Goal: Task Accomplishment & Management: Complete application form

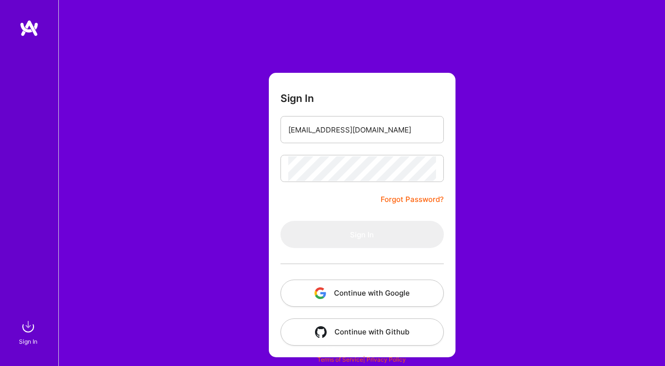
click at [358, 291] on button "Continue with Google" at bounding box center [361, 293] width 163 height 27
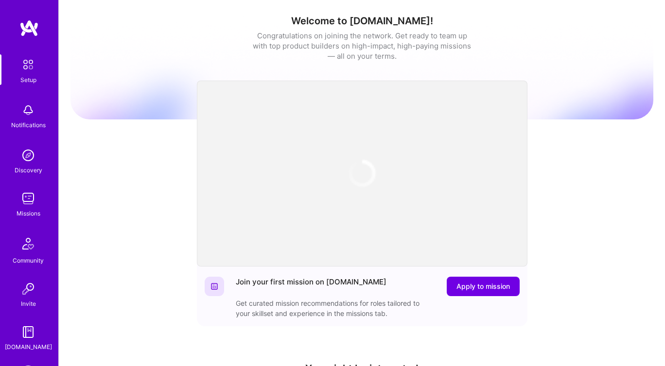
click at [27, 154] on img at bounding box center [27, 155] width 19 height 19
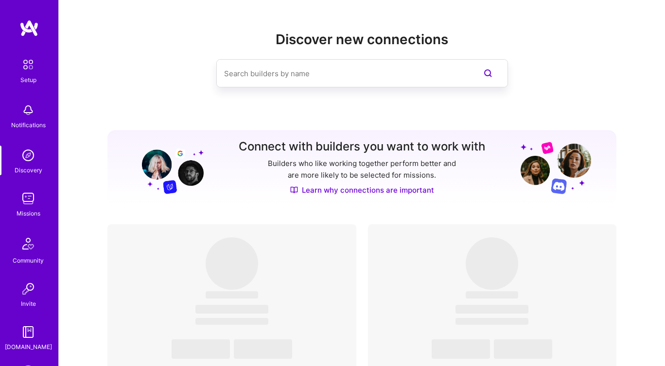
click at [27, 208] on div "Missions" at bounding box center [29, 213] width 24 height 10
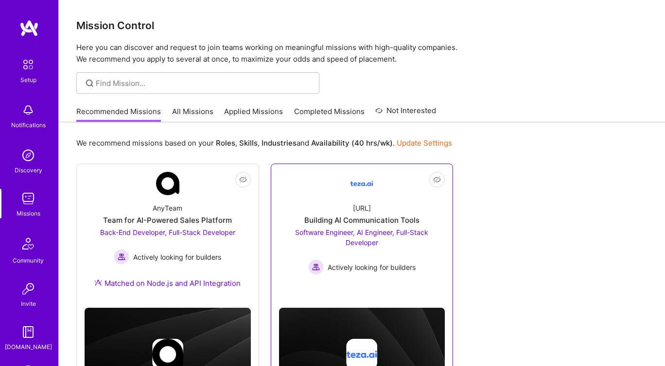
click at [310, 207] on div "teza.ai Building AI Communication Tools Software Engineer, AI Engineer, Full-St…" at bounding box center [362, 235] width 166 height 80
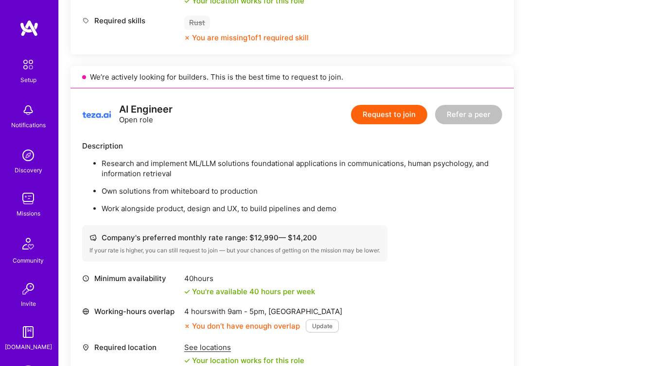
scroll to position [571, 0]
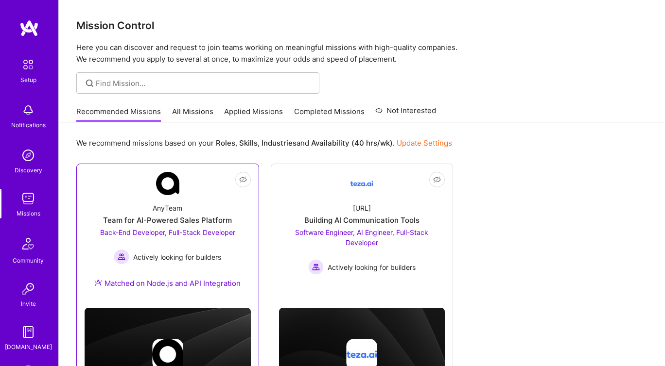
click at [118, 205] on div "AnyTeam Team for AI-Powered Sales Platform Back-End Developer, Full-Stack Devel…" at bounding box center [168, 247] width 166 height 105
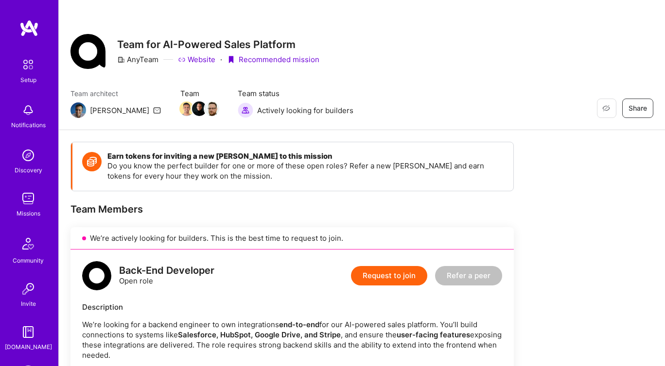
click at [22, 204] on img at bounding box center [27, 198] width 19 height 19
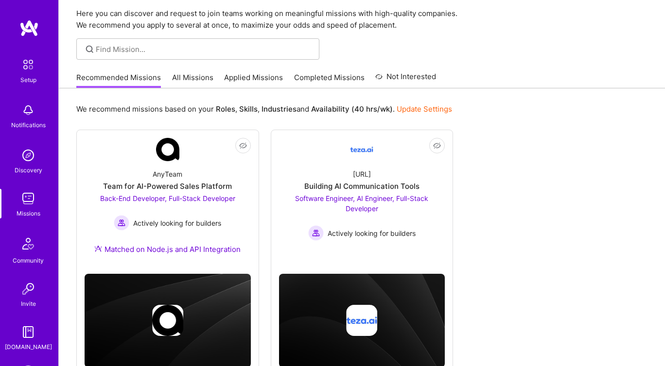
scroll to position [67, 0]
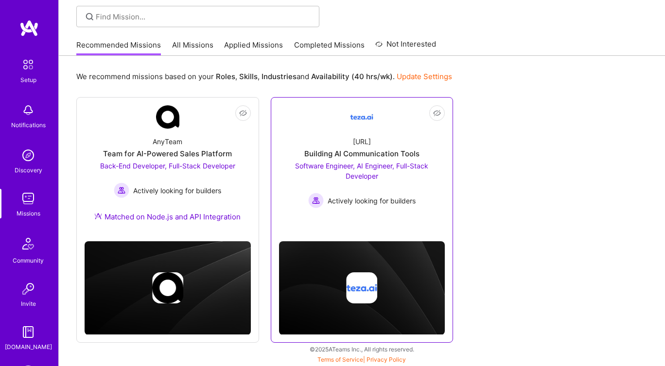
click at [318, 150] on div "Building AI Communication Tools" at bounding box center [361, 154] width 115 height 10
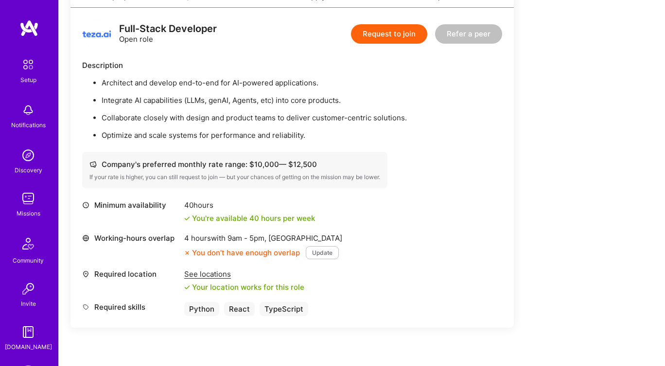
scroll to position [1011, 0]
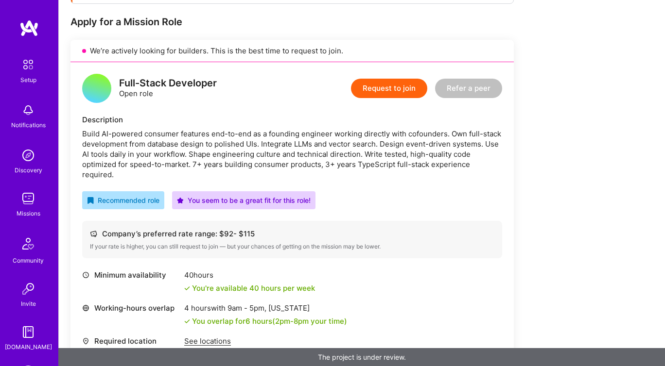
scroll to position [181, 0]
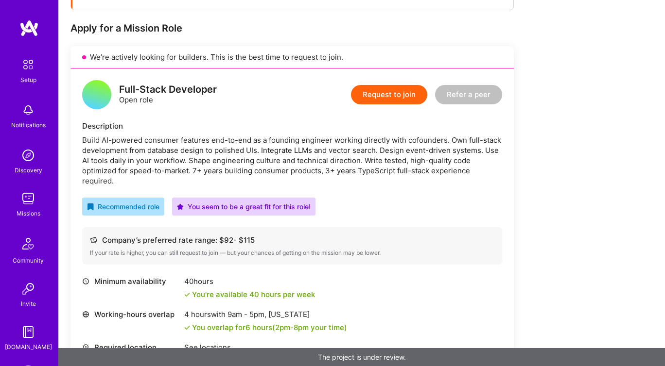
click at [398, 93] on button "Request to join" at bounding box center [389, 94] width 76 height 19
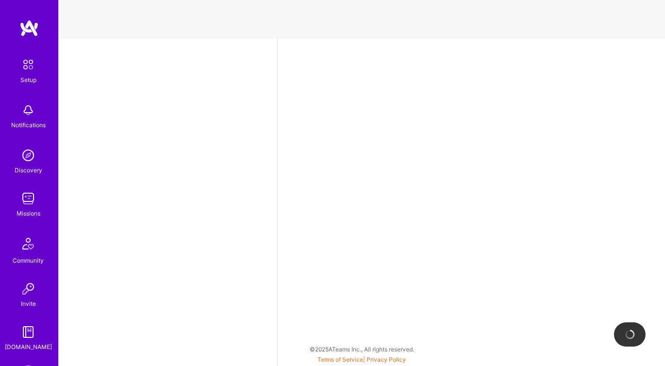
select select "GB"
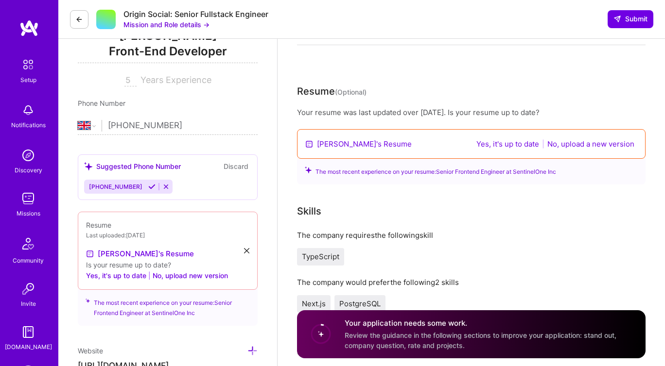
scroll to position [145, 0]
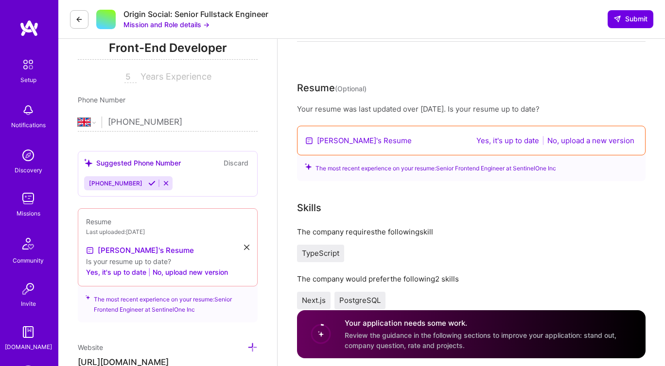
click at [500, 139] on button "Yes, it's up to date" at bounding box center [507, 140] width 69 height 11
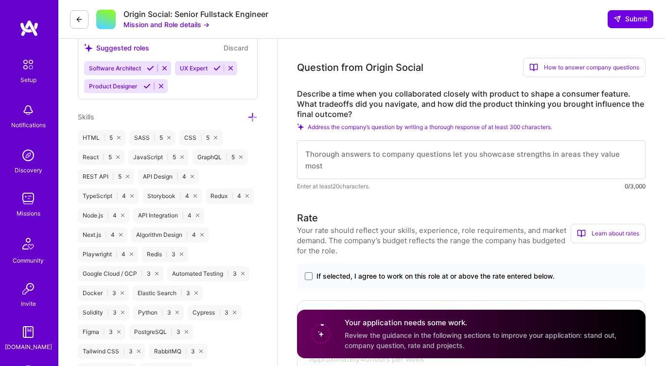
scroll to position [564, 0]
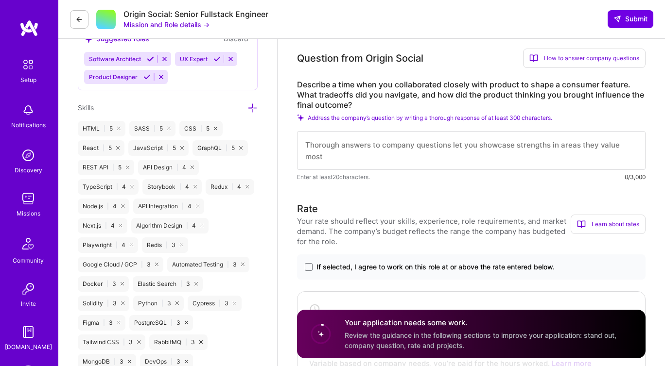
click at [493, 137] on textarea at bounding box center [471, 150] width 348 height 39
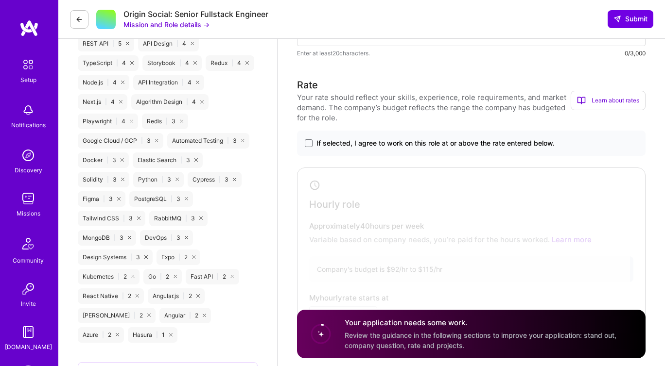
scroll to position [703, 0]
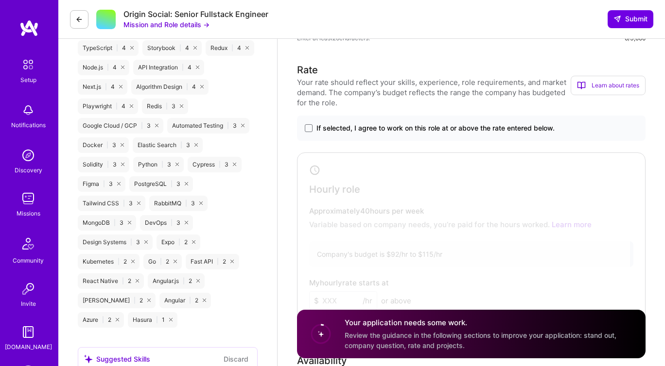
click at [313, 129] on label "If selected, I agree to work on this role at or above the rate entered below." at bounding box center [471, 128] width 333 height 10
click at [0, 0] on input "If selected, I agree to work on this role at or above the rate entered below." at bounding box center [0, 0] width 0 height 0
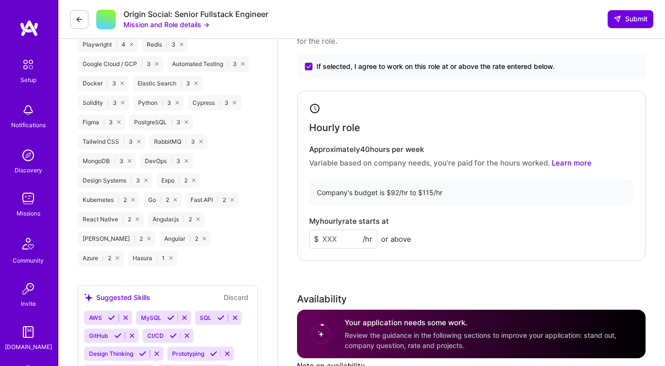
scroll to position [781, 0]
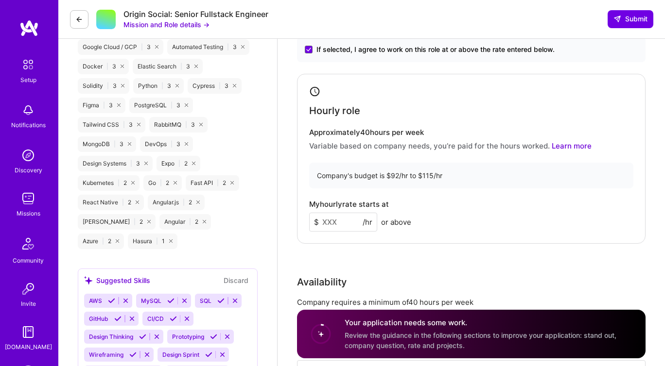
click at [342, 225] on input at bounding box center [343, 222] width 68 height 19
type input "1"
type input "9"
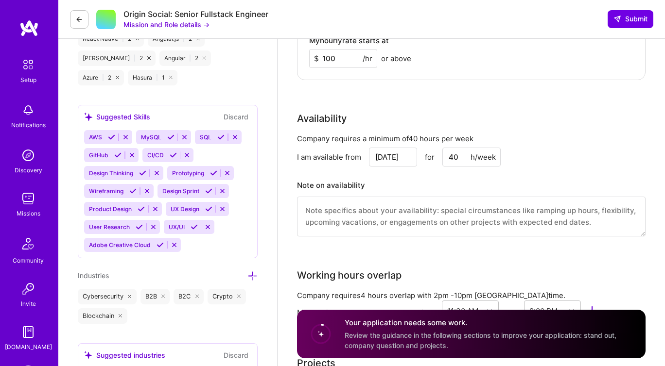
scroll to position [949, 0]
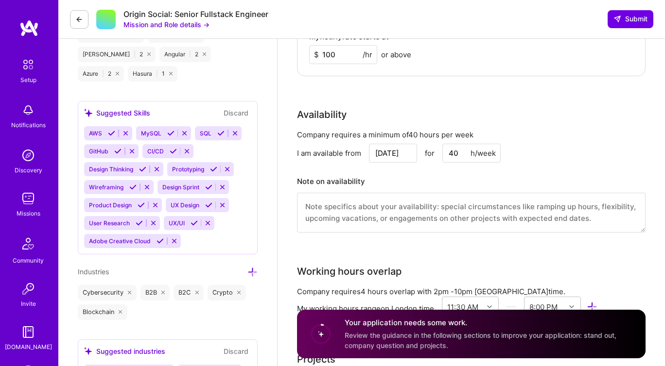
type input "100"
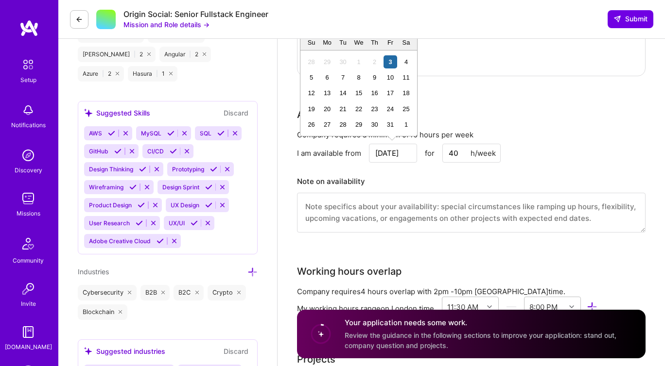
click at [399, 155] on input "Oct 3" at bounding box center [393, 153] width 48 height 19
click at [360, 94] on div "15" at bounding box center [358, 92] width 13 height 13
type input "Oct 15"
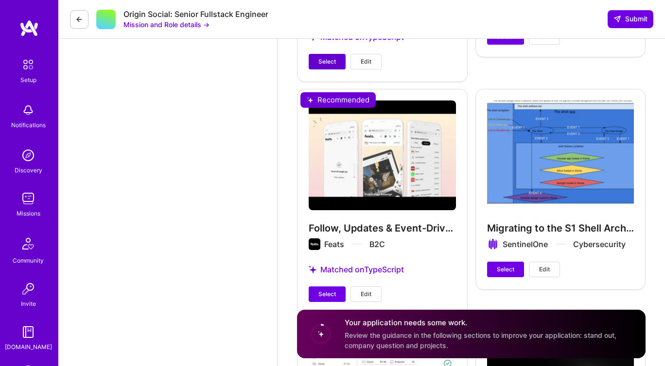
scroll to position [2278, 0]
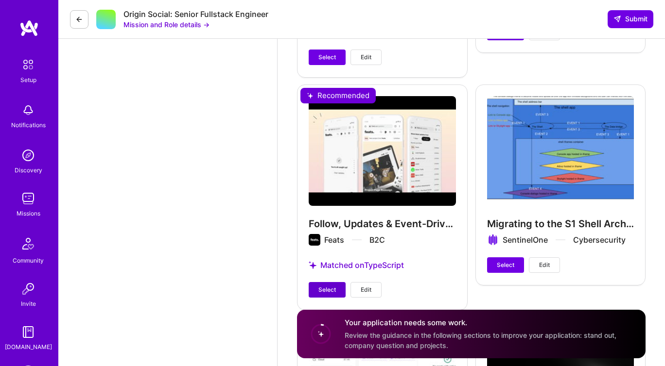
click at [322, 289] on span "Select" at bounding box center [326, 290] width 17 height 9
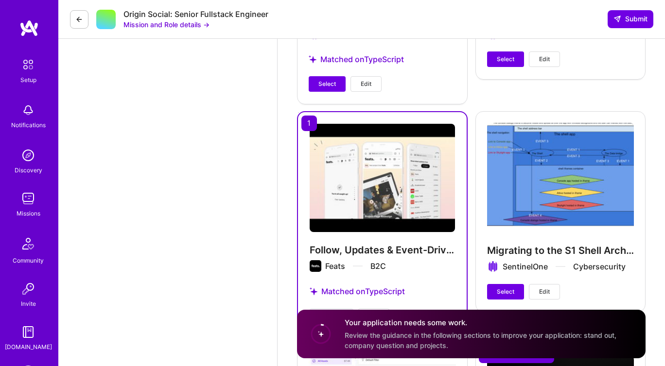
scroll to position [2224, 0]
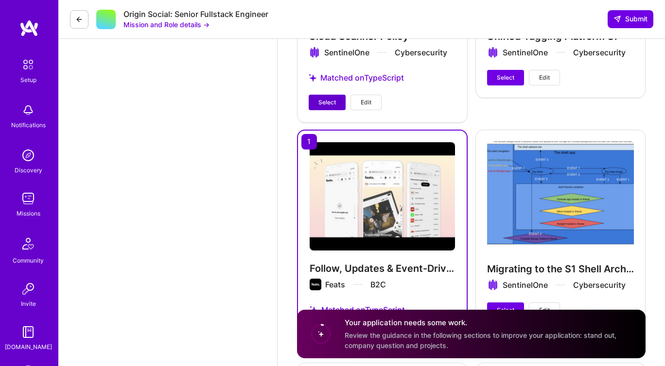
click at [321, 105] on span "Select" at bounding box center [326, 102] width 17 height 9
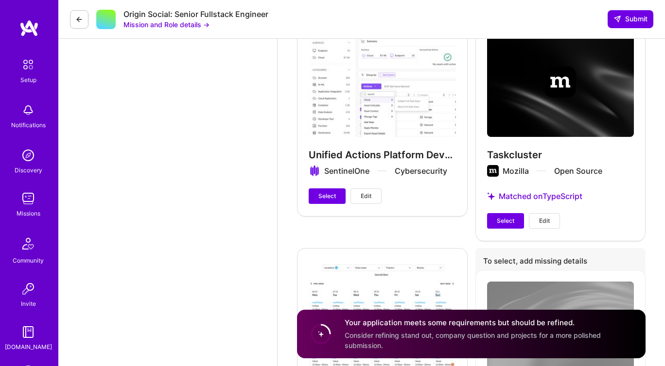
scroll to position [2575, 0]
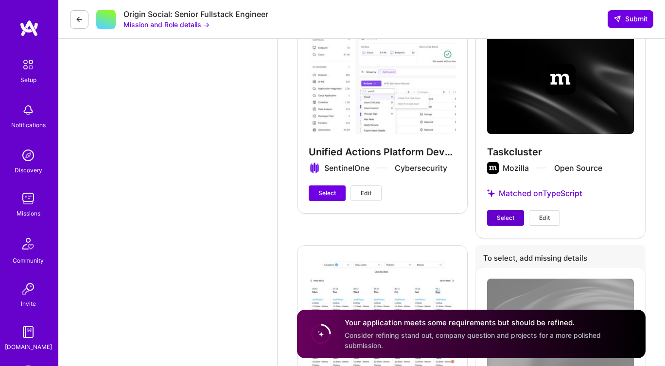
click at [504, 217] on span "Select" at bounding box center [505, 218] width 17 height 9
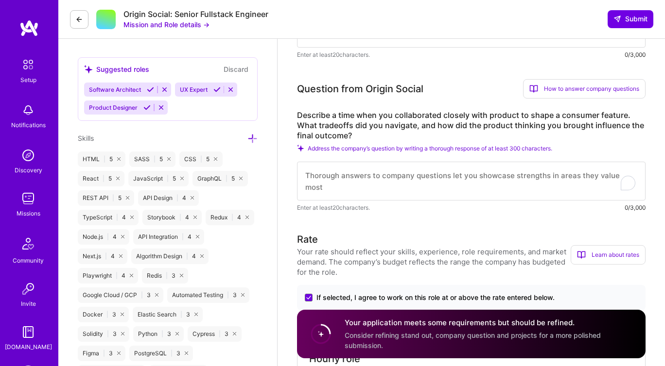
scroll to position [501, 0]
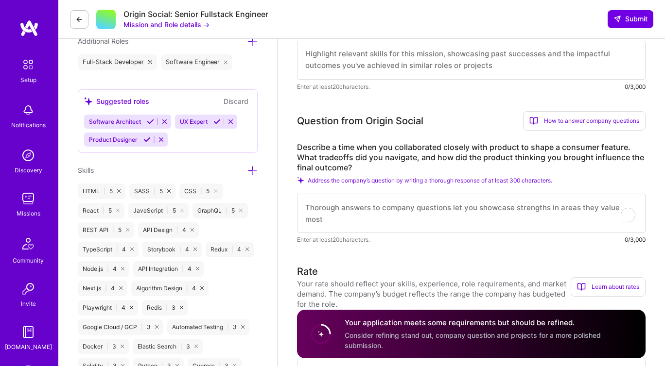
click at [482, 217] on textarea "To enrich screen reader interactions, please activate Accessibility in Grammarl…" at bounding box center [471, 213] width 348 height 39
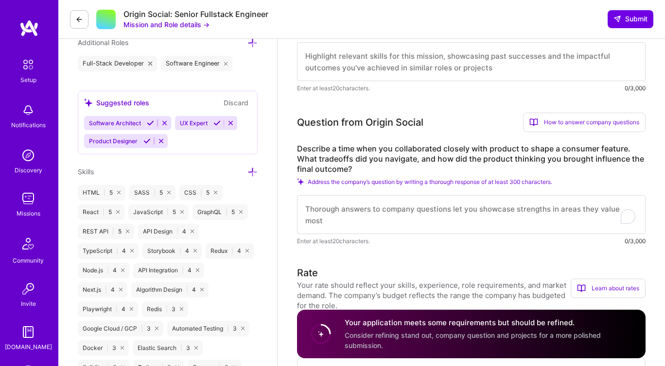
scroll to position [508, 0]
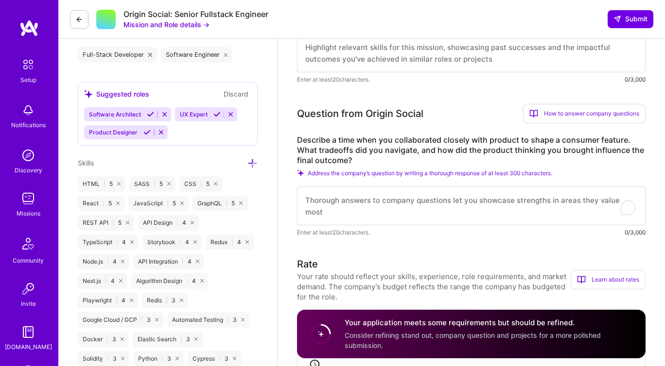
click at [383, 199] on textarea "To enrich screen reader interactions, please activate Accessibility in Grammarl…" at bounding box center [471, 206] width 348 height 39
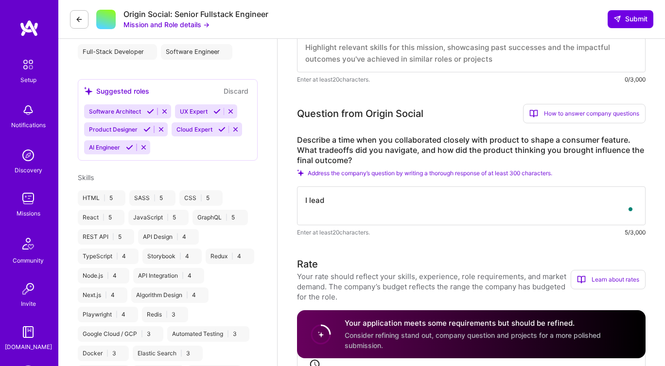
scroll to position [475, 0]
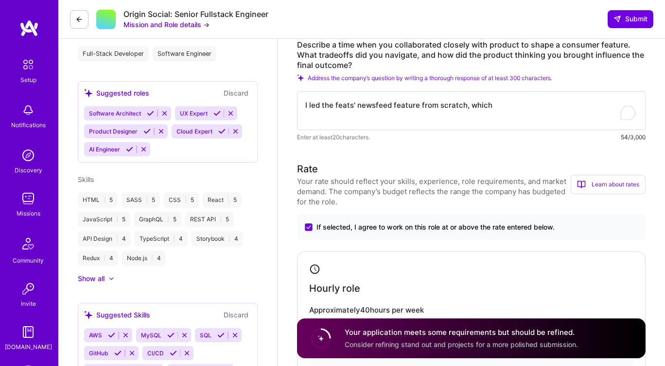
click at [492, 110] on textarea "I led the feats' newsfeed feature from scratch, which" at bounding box center [471, 110] width 348 height 39
click at [488, 111] on textarea "I led the feats' newsfeed feature from scratch, which followed humane design pr…" at bounding box center [471, 110] width 348 height 39
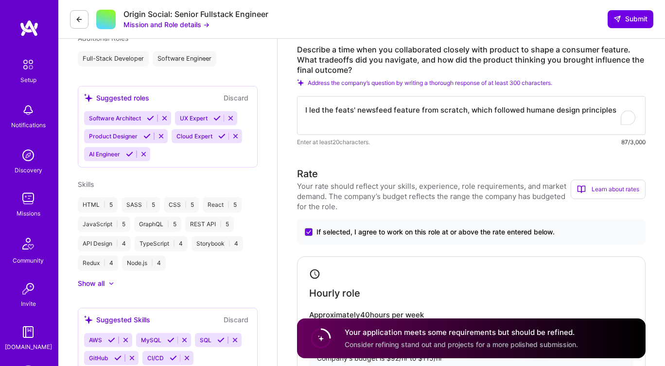
scroll to position [465, 0]
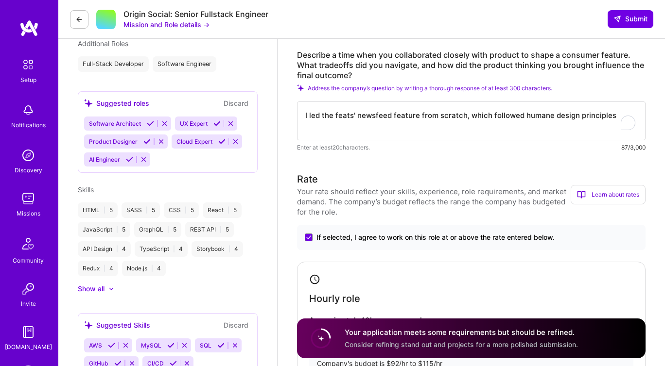
click at [488, 119] on textarea "I led the feats' newsfeed feature from scratch, which followed humane design pr…" at bounding box center [471, 121] width 348 height 39
click at [586, 118] on textarea "I led the feats' newsfeed feature from scratch, following humane design princip…" at bounding box center [471, 121] width 348 height 39
click at [315, 129] on textarea "I led the feats' newsfeed feature from scratch, following humane design princip…" at bounding box center [471, 121] width 348 height 39
click at [593, 116] on textarea "I led the feats' newsfeed feature from scratch, following humane design princip…" at bounding box center [471, 121] width 348 height 39
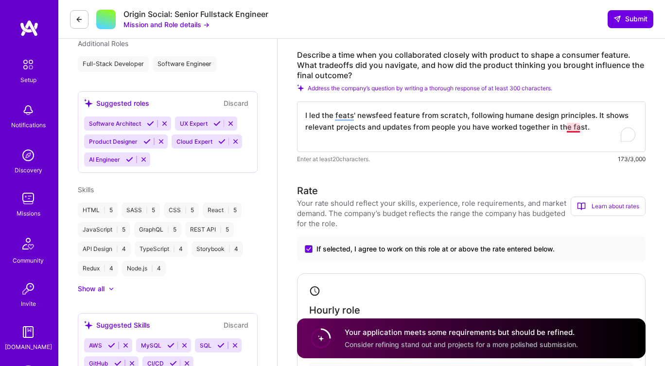
click at [568, 129] on textarea "I led the feats' newsfeed feature from scratch, following humane design princip…" at bounding box center [471, 127] width 348 height 51
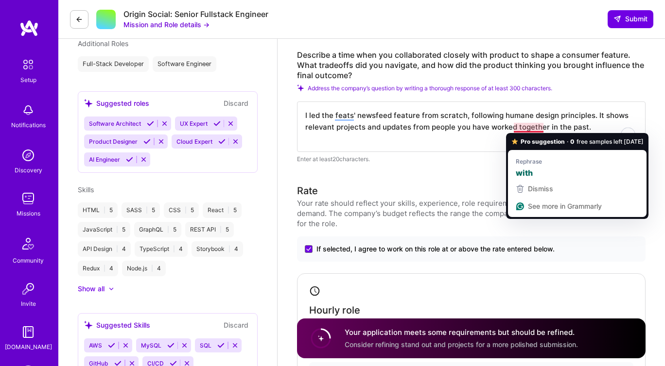
click at [537, 151] on div "Rephrase with" at bounding box center [577, 165] width 138 height 30
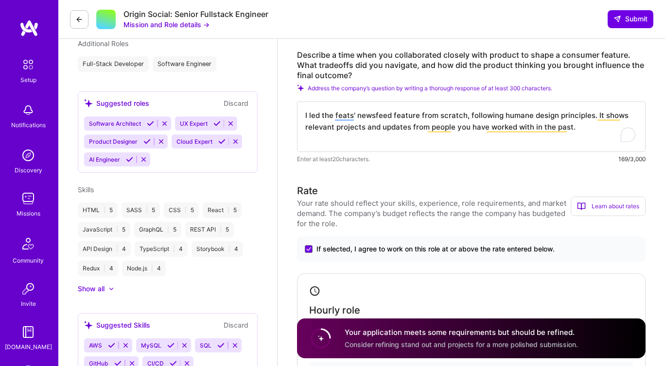
click at [572, 128] on textarea "I led the feats' newsfeed feature from scratch, following humane design princip…" at bounding box center [471, 127] width 348 height 51
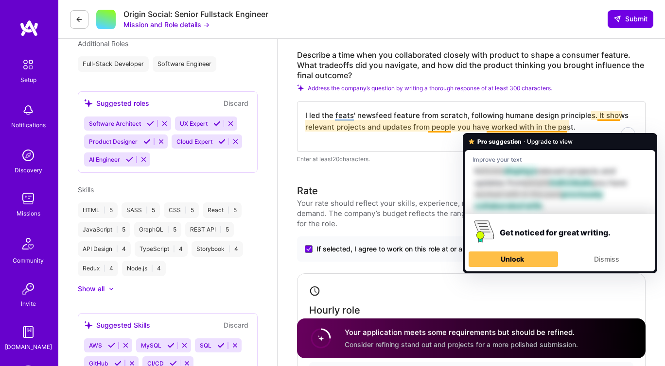
click at [576, 124] on textarea "I led the feats' newsfeed feature from scratch, following humane design princip…" at bounding box center [471, 127] width 348 height 51
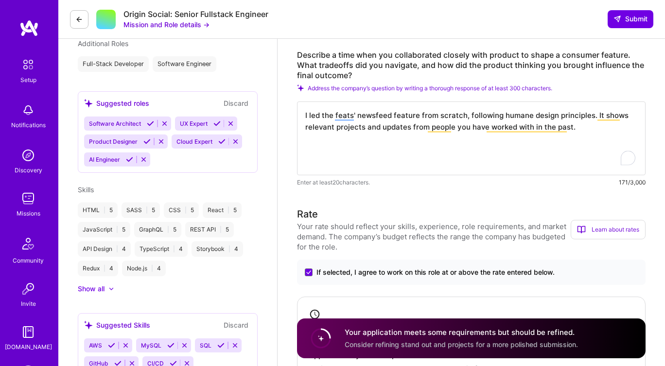
type textarea "I led the feats' newsfeed feature from scratch, following humane design princip…"
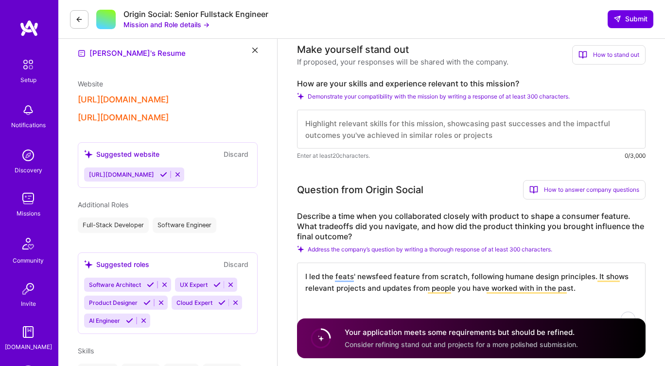
scroll to position [269, 0]
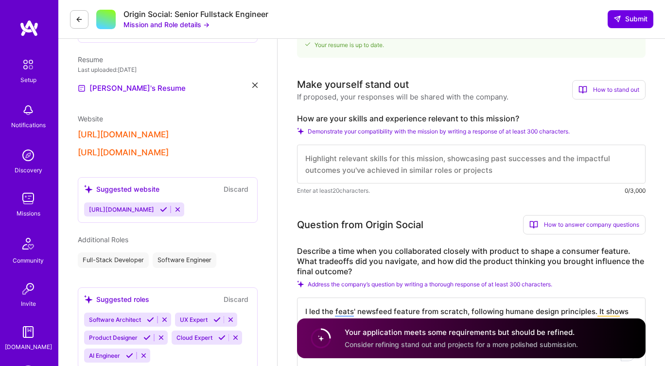
click at [377, 161] on textarea at bounding box center [471, 164] width 348 height 39
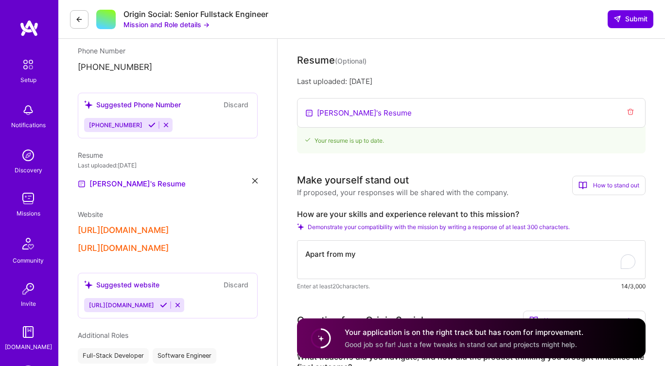
scroll to position [175, 0]
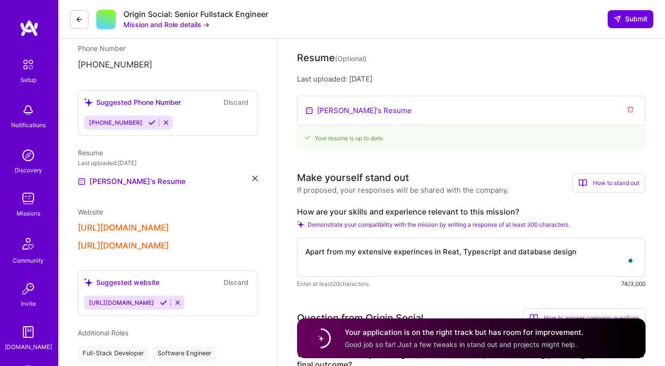
type textarea "Apart from my extensive experinces in Reat, Typescript and database design."
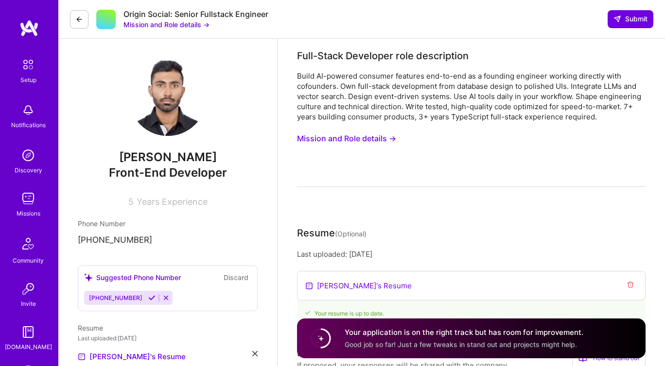
scroll to position [175, 0]
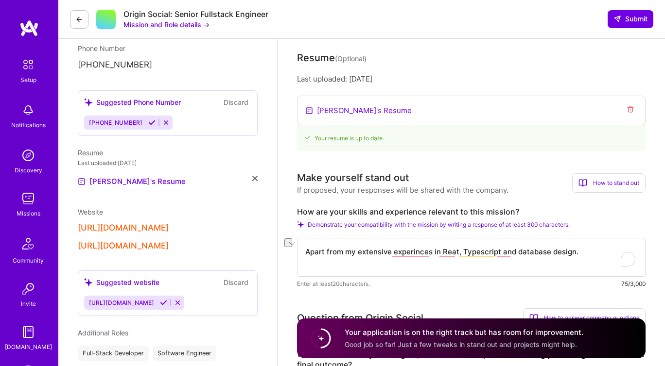
drag, startPoint x: 343, startPoint y: 254, endPoint x: 304, endPoint y: 254, distance: 38.9
click at [304, 254] on textarea "Apart from my extensive experinces in Reat, Typescript and database design." at bounding box center [471, 257] width 348 height 39
click at [556, 252] on textarea "I have extensive experience in React, Typescript, and database design." at bounding box center [471, 257] width 348 height 39
click at [411, 267] on textarea "I have extensive experience in React, Typescript, and database design. Apart fr…" at bounding box center [471, 257] width 348 height 39
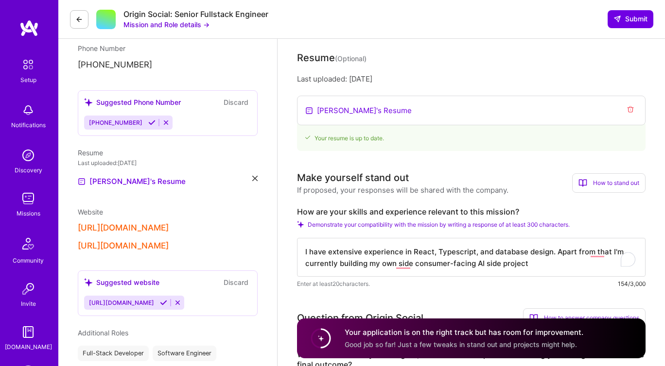
click at [526, 265] on textarea "I have extensive experience in React, Typescript, and database design. Apart fr…" at bounding box center [471, 257] width 348 height 39
click at [481, 265] on textarea "I have extensive experience in React, Typescript, and database design. Apart fr…" at bounding box center [471, 257] width 348 height 39
click at [498, 265] on textarea "I have extensive experience in React, Typescript, and database design. Apart fr…" at bounding box center [471, 257] width 348 height 39
click at [498, 269] on textarea "I have extensive experience in React, Typescript, and database design. Apart fr…" at bounding box center [471, 257] width 348 height 39
click at [503, 268] on textarea "I have extensive experience in React, Typescript, and database design. Apart fr…" at bounding box center [471, 257] width 348 height 39
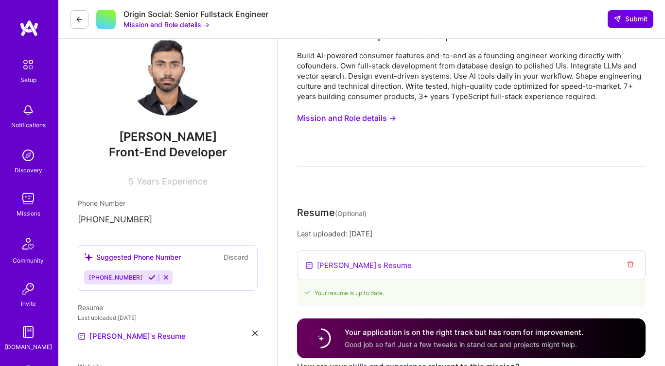
scroll to position [17, 0]
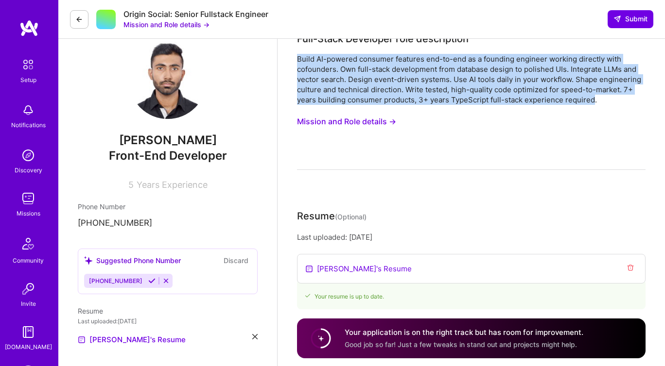
drag, startPoint x: 298, startPoint y: 58, endPoint x: 593, endPoint y: 100, distance: 297.8
click at [593, 100] on div "Build AI-powered consumer features end-to-end as a founding engineer working di…" at bounding box center [471, 79] width 348 height 51
copy div "Build AI-powered consumer features end-to-end as a founding engineer working di…"
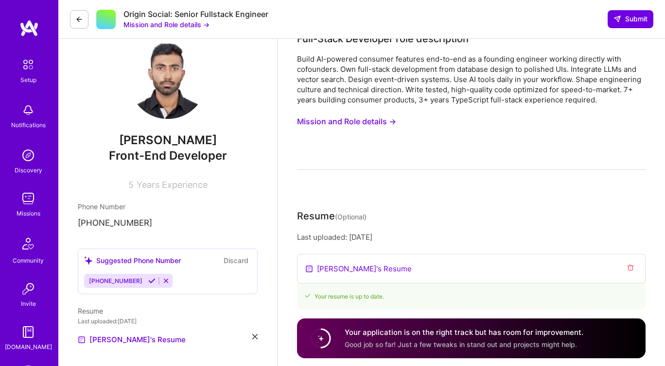
click at [568, 110] on div "Build AI-powered consumer features end-to-end as a founding engineer working di…" at bounding box center [471, 112] width 348 height 116
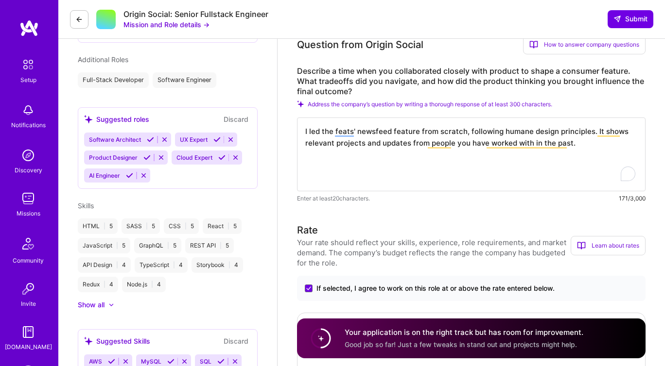
scroll to position [418, 0]
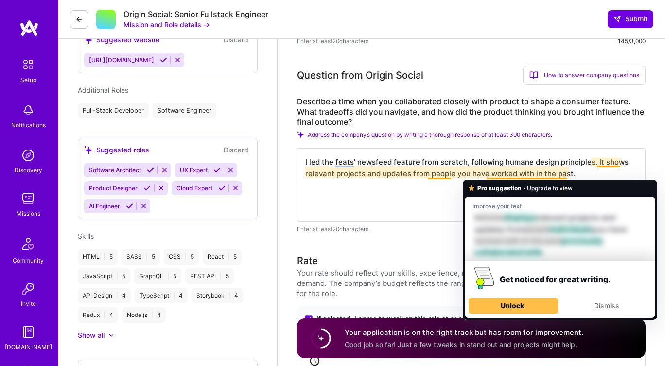
click at [493, 173] on textarea "I led the feats' newsfeed feature from scratch, following humane design princip…" at bounding box center [471, 185] width 348 height 74
click at [410, 189] on textarea "I led the feats' newsfeed feature from scratch, following humane design princip…" at bounding box center [471, 185] width 348 height 74
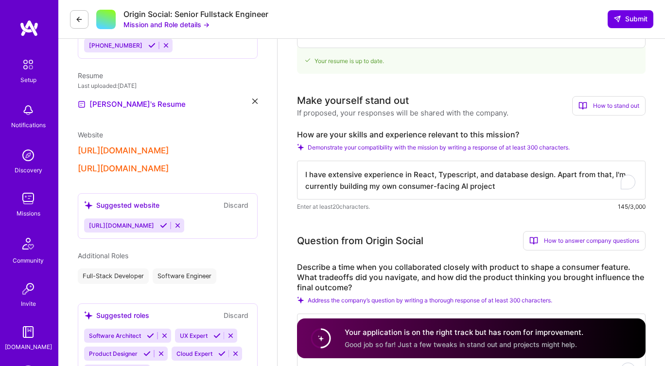
scroll to position [222, 0]
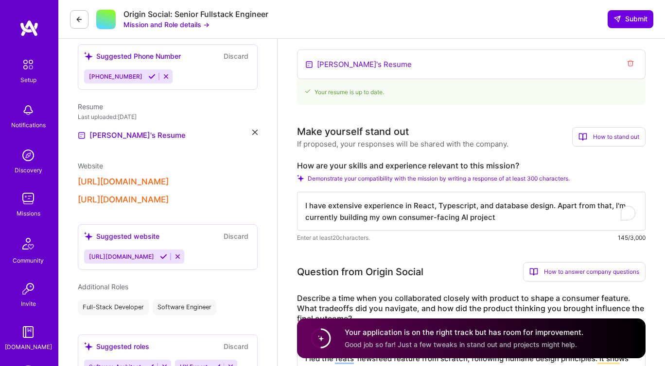
click at [550, 206] on textarea "I have extensive experience in React, Typescript, and database design. Apart fr…" at bounding box center [471, 211] width 348 height 39
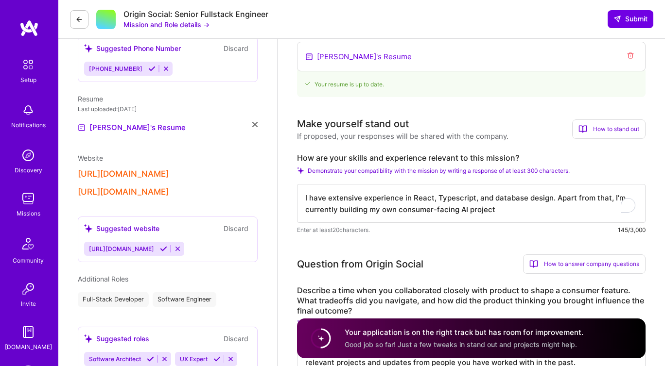
scroll to position [249, 0]
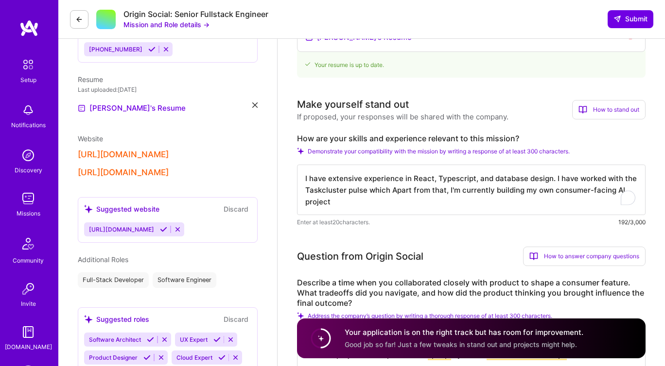
type textarea "I have extensive experience in React, Typescript, and database design. I have w…"
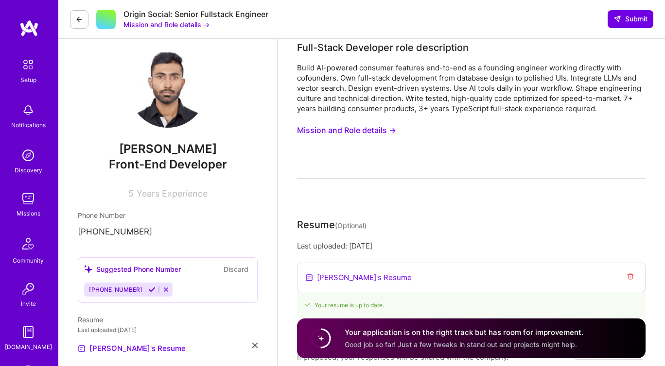
scroll to position [0, 0]
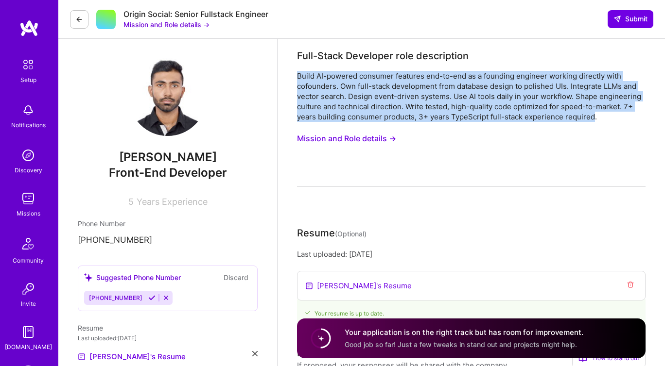
drag, startPoint x: 298, startPoint y: 76, endPoint x: 593, endPoint y: 121, distance: 298.3
click at [593, 121] on div "Build AI-powered consumer features end-to-end as a founding engineer working di…" at bounding box center [471, 96] width 348 height 51
copy div "Build AI-powered consumer features end-to-end as a founding engineer working di…"
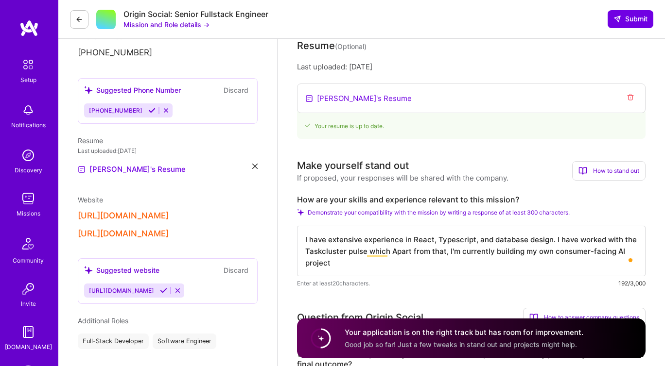
scroll to position [216, 0]
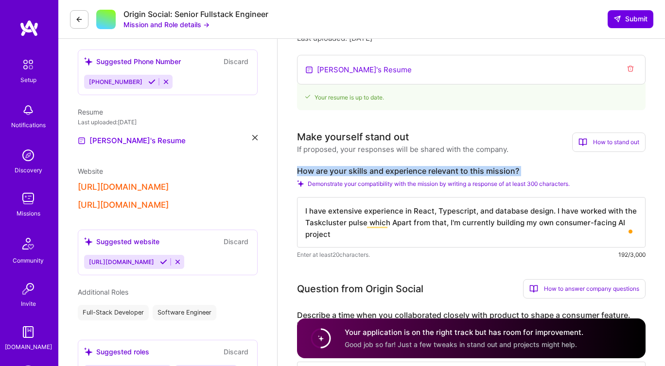
drag, startPoint x: 295, startPoint y: 172, endPoint x: 527, endPoint y: 178, distance: 231.9
copy div "How are your skills and experience relevant to this mission?"
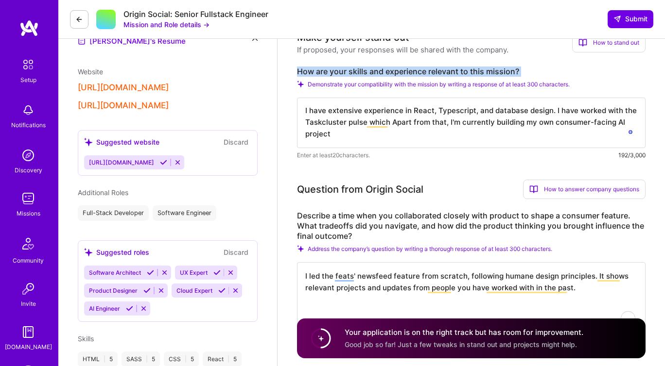
scroll to position [402, 0]
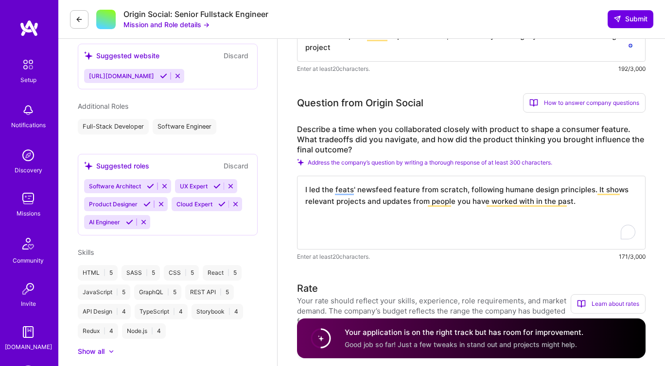
click at [393, 209] on textarea "I led the feats' newsfeed feature from scratch, following humane design princip…" at bounding box center [471, 213] width 348 height 74
type textarea "I led the feats' newsfeed feature from scratch, following humane design princip…"
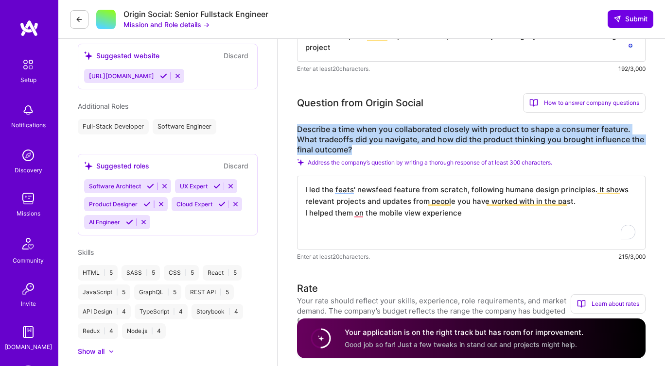
drag, startPoint x: 294, startPoint y: 130, endPoint x: 354, endPoint y: 153, distance: 63.5
copy label "Describe a time when you collaborated closely with product to shape a consumer …"
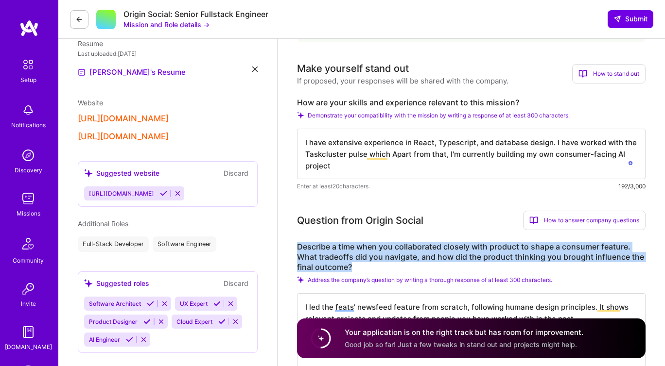
scroll to position [284, 0]
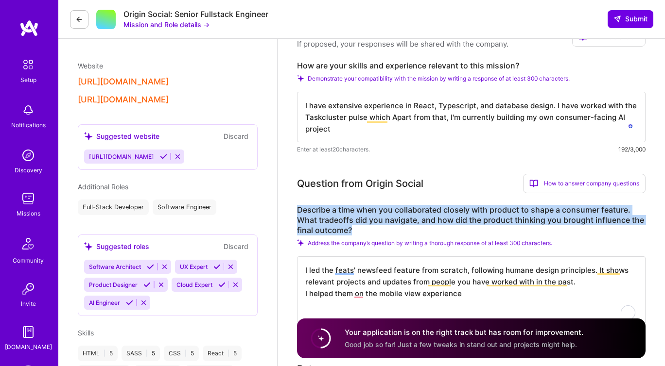
scroll to position [385, 0]
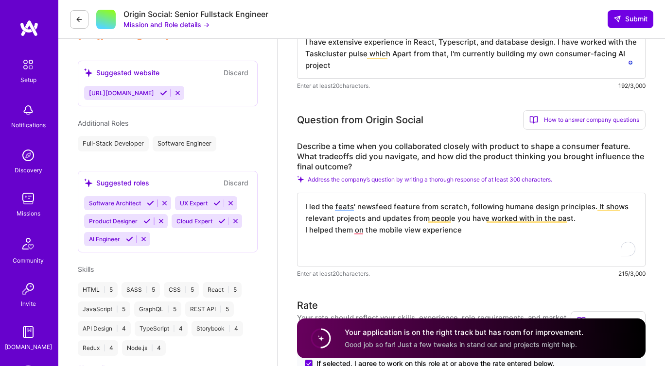
click at [412, 219] on textarea "I led the feats' newsfeed feature from scratch, following humane design princip…" at bounding box center [471, 230] width 348 height 74
click at [369, 245] on textarea "I led the feats' newsfeed feature from scratch, following humane design princip…" at bounding box center [471, 230] width 348 height 74
click at [366, 240] on textarea "I led the feats' newsfeed feature from scratch, following humane design princip…" at bounding box center [471, 230] width 348 height 74
drag, startPoint x: 304, startPoint y: 207, endPoint x: 409, endPoint y: 241, distance: 110.2
click at [409, 241] on textarea "I led the feats' newsfeed feature from scratch, following humane design princip…" at bounding box center [471, 230] width 348 height 74
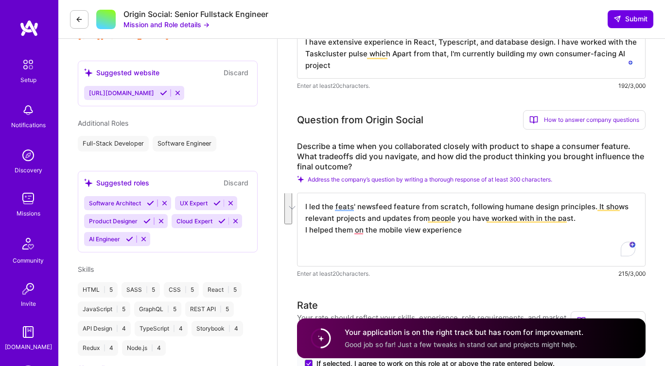
click at [389, 217] on textarea "I led the feats' newsfeed feature from scratch, following humane design princip…" at bounding box center [471, 230] width 348 height 74
paste textarea "At Feats, I led the development of the Newsfeed feature from scratch, designed …"
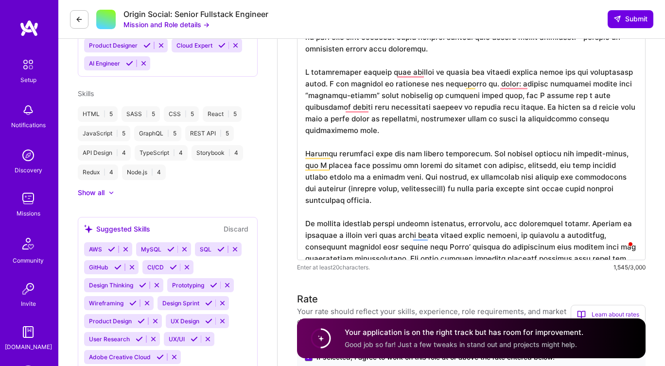
scroll to position [602, 0]
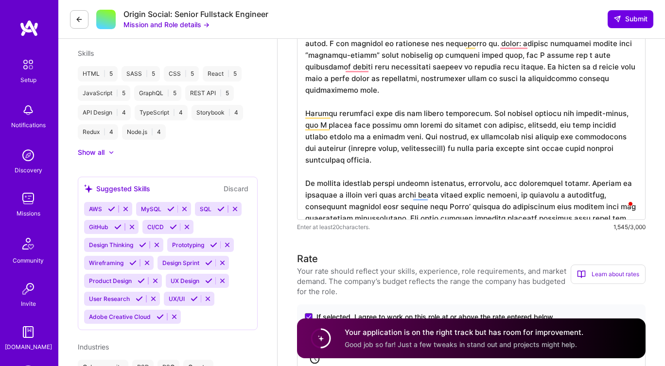
click at [386, 205] on textarea "To enrich screen reader interactions, please activate Accessibility in Grammarl…" at bounding box center [471, 90] width 348 height 260
paste textarea "After launch we saw a +18% weekly active user (WAU) growth in the first 6 weeks,"
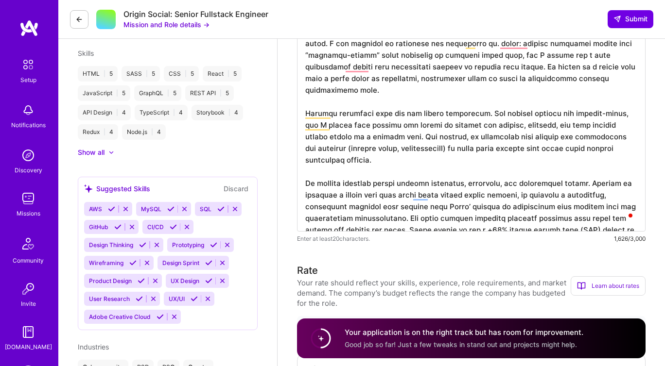
click at [376, 211] on textarea "To enrich screen reader interactions, please activate Accessibility in Grammarl…" at bounding box center [471, 96] width 348 height 272
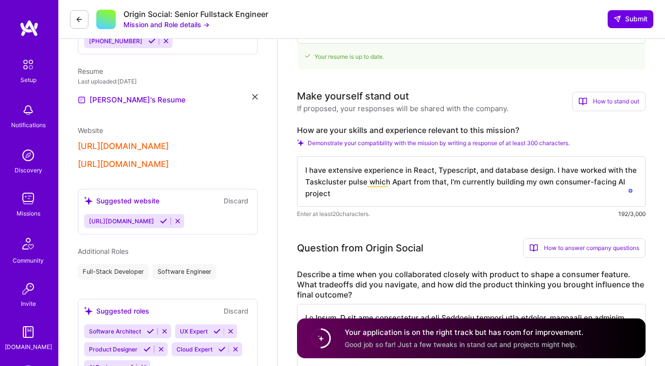
scroll to position [258, 0]
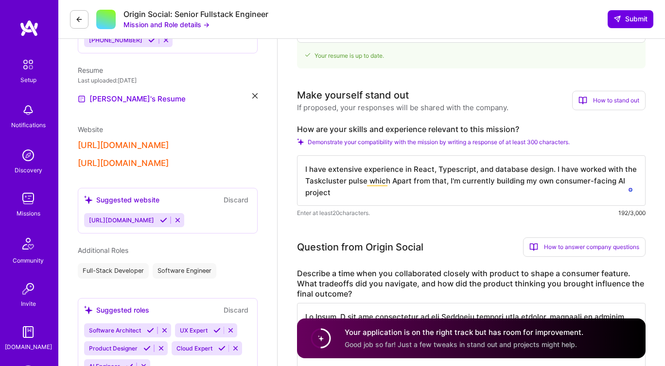
type textarea "At Feats, I led the development of the Newsfeed feature from scratch, designed …"
drag, startPoint x: 302, startPoint y: 171, endPoint x: 339, endPoint y: 192, distance: 42.9
click at [339, 192] on textarea "I have extensive experience in React, Typescript, and database design. I have w…" at bounding box center [471, 180] width 348 height 51
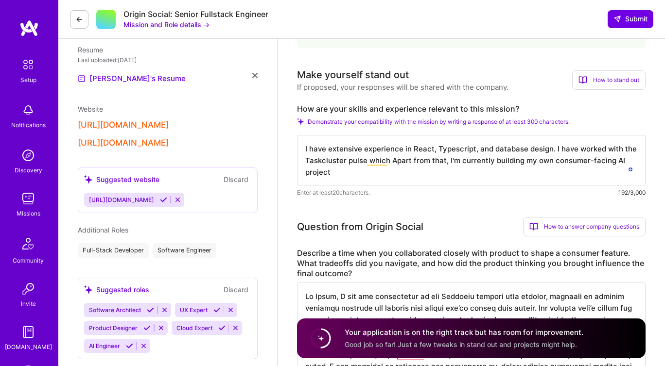
scroll to position [277, 0]
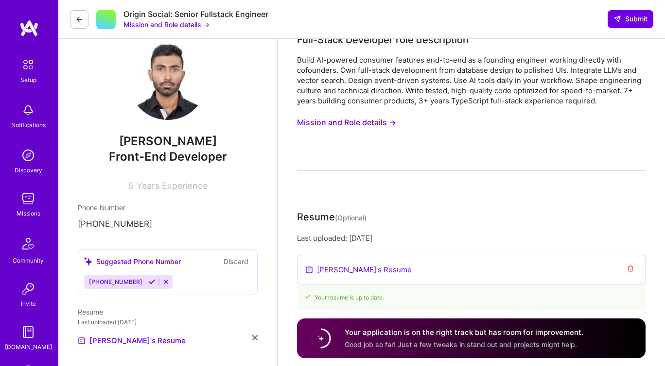
scroll to position [0, 0]
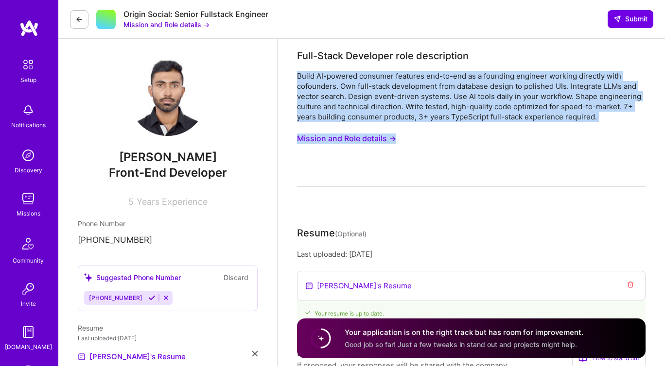
drag, startPoint x: 296, startPoint y: 78, endPoint x: 557, endPoint y: 132, distance: 266.5
copy div "Build AI-powered consumer features end-to-end as a founding engineer working di…"
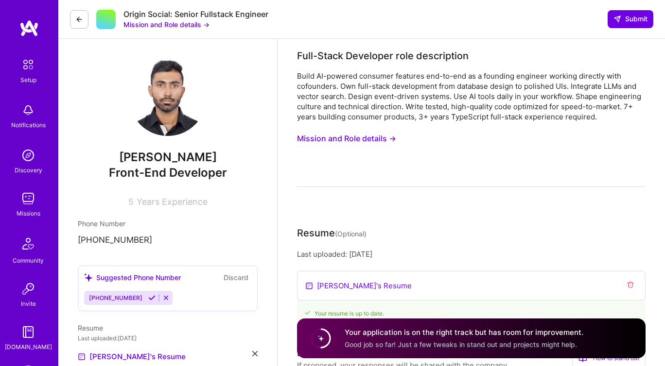
click at [355, 117] on div "Build AI-powered consumer features end-to-end as a founding engineer working di…" at bounding box center [471, 96] width 348 height 51
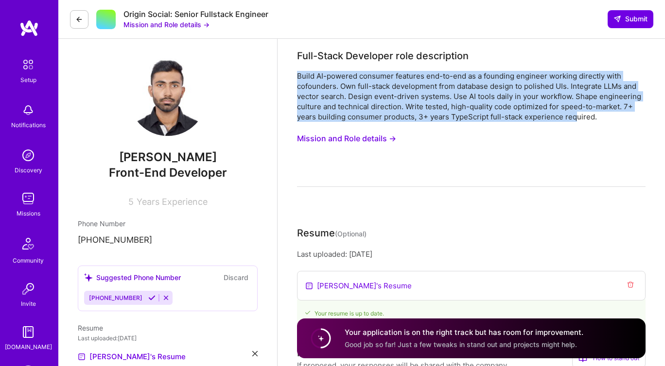
drag, startPoint x: 297, startPoint y: 77, endPoint x: 573, endPoint y: 120, distance: 279.4
click at [573, 120] on div "Build AI-powered consumer features end-to-end as a founding engineer working di…" at bounding box center [471, 96] width 348 height 51
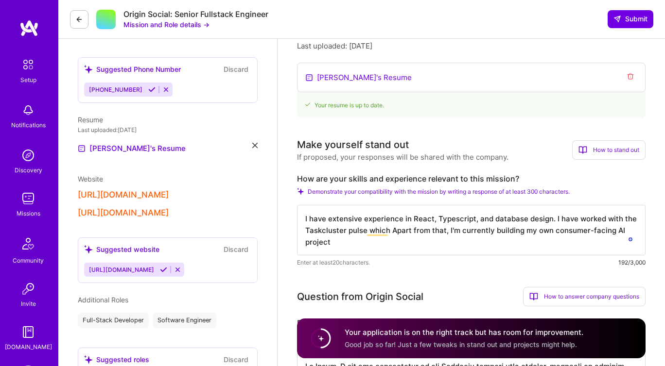
scroll to position [253, 0]
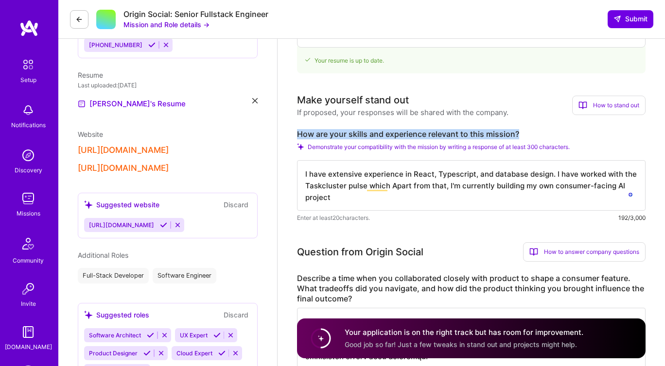
drag, startPoint x: 295, startPoint y: 133, endPoint x: 560, endPoint y: 132, distance: 264.3
copy label "How are your skills and experience relevant to this mission?"
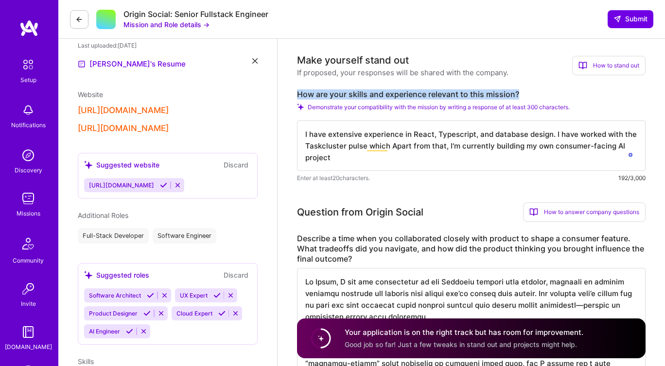
scroll to position [346, 0]
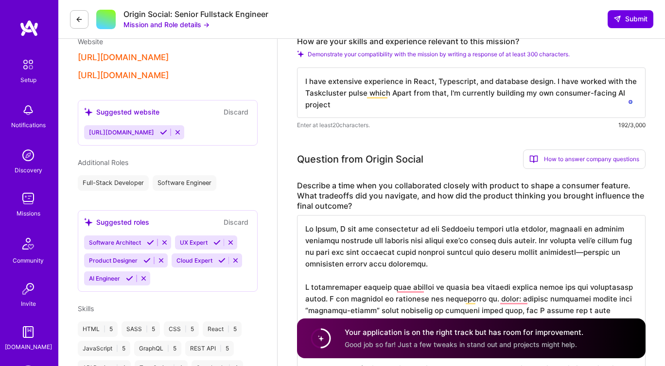
click at [351, 101] on textarea "I have extensive experience in React, Typescript, and database design. I have w…" at bounding box center [471, 93] width 348 height 51
paste textarea "My skills and experience align directly with your mission of building AI-powere…"
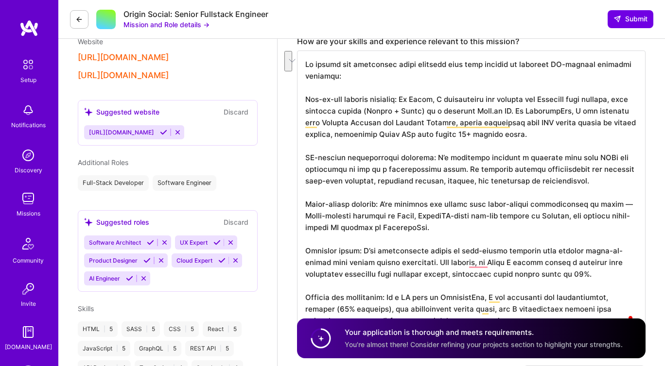
drag, startPoint x: 349, startPoint y: 170, endPoint x: 586, endPoint y: 184, distance: 236.6
click at [586, 184] on textarea "To enrich screen reader interactions, please activate Accessibility in Grammarl…" at bounding box center [471, 193] width 348 height 284
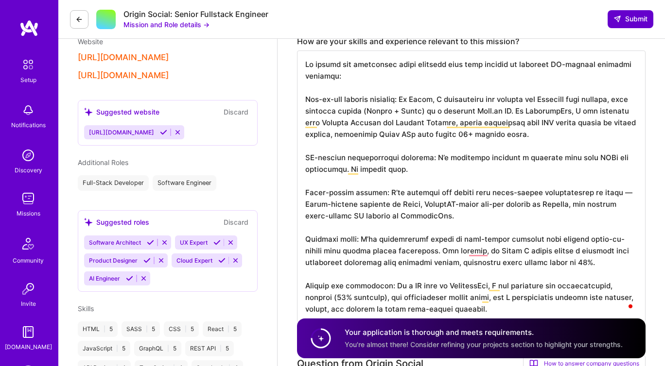
type textarea "My skills and experience align directly with your mission of building AI-powere…"
click at [628, 21] on span "Submit" at bounding box center [630, 19] width 34 height 10
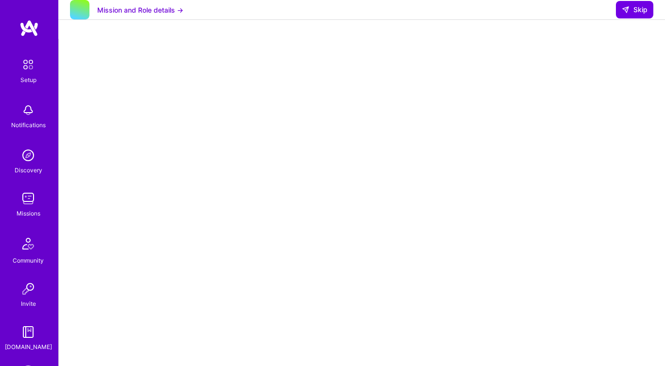
scroll to position [127, 0]
click at [288, 20] on div "Mission and Role details → Skip" at bounding box center [361, 10] width 606 height 20
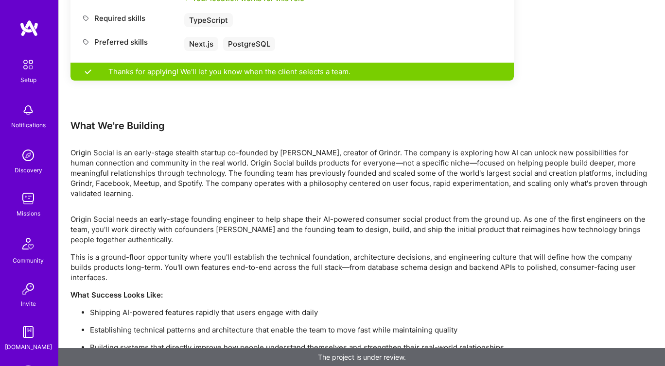
scroll to position [536, 0]
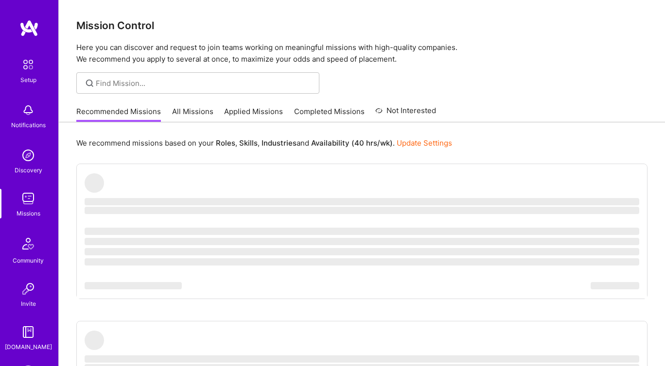
click at [180, 116] on link "All Missions" at bounding box center [192, 114] width 41 height 16
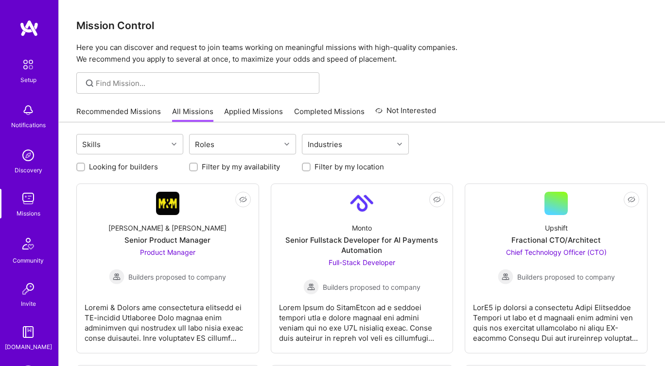
scroll to position [38, 0]
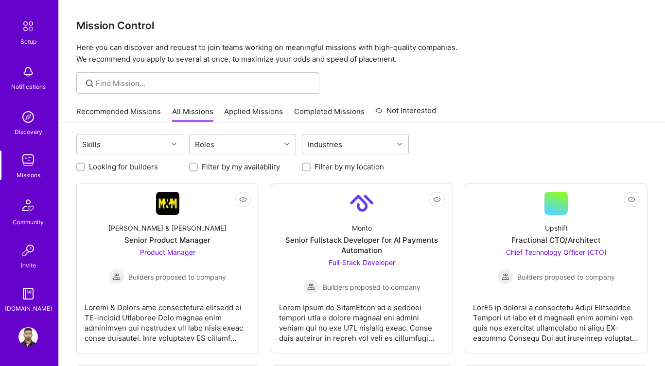
click at [28, 333] on img at bounding box center [27, 337] width 19 height 19
